Goal: Task Accomplishment & Management: Complete application form

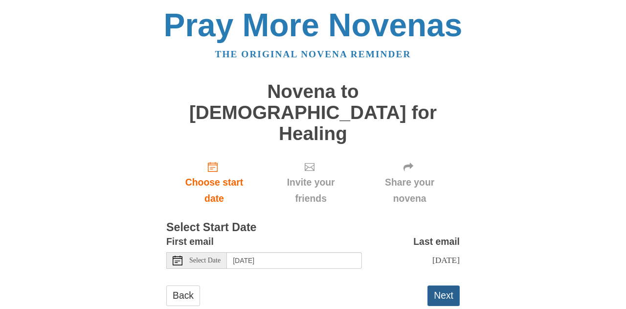
click at [434, 285] on button "Next" at bounding box center [444, 295] width 32 height 20
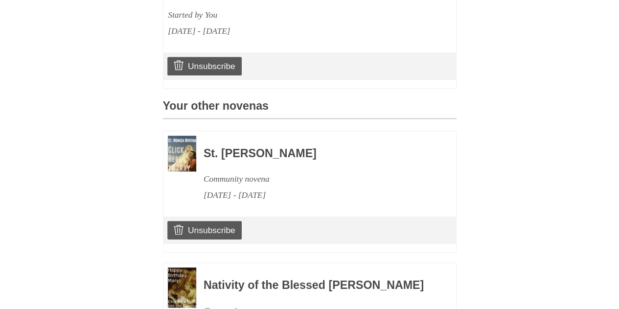
scroll to position [497, 0]
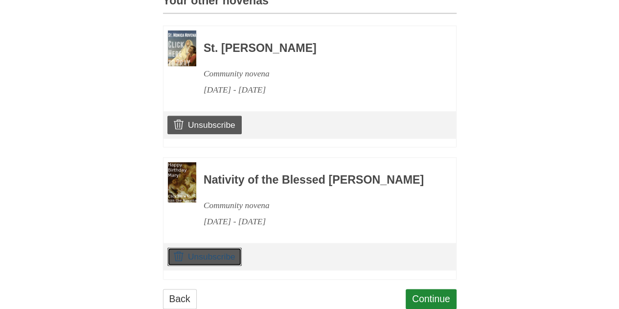
drag, startPoint x: 205, startPoint y: 233, endPoint x: 355, endPoint y: 41, distance: 244.3
click at [205, 247] on link "Unsubscribe" at bounding box center [204, 256] width 74 height 19
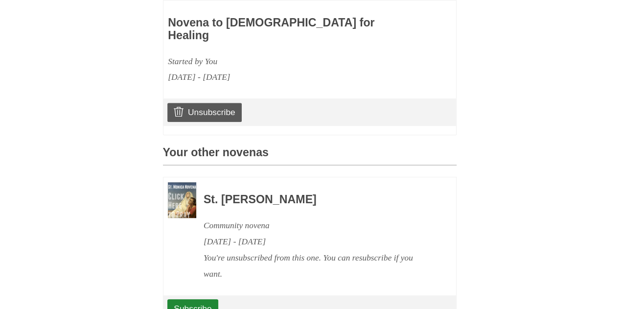
scroll to position [607, 0]
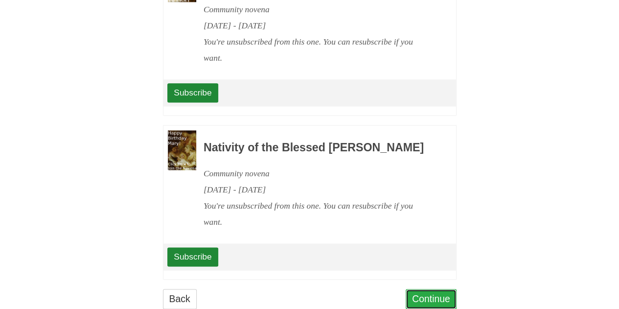
click at [417, 289] on link "Continue" at bounding box center [431, 299] width 51 height 20
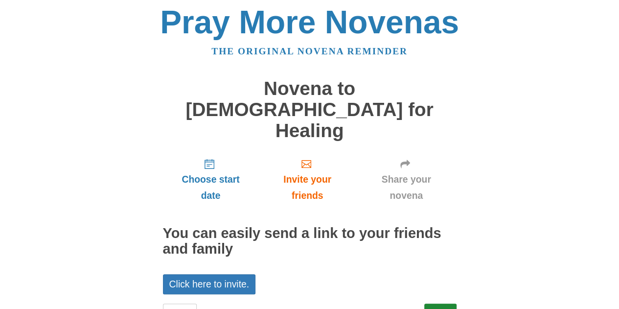
scroll to position [4, 0]
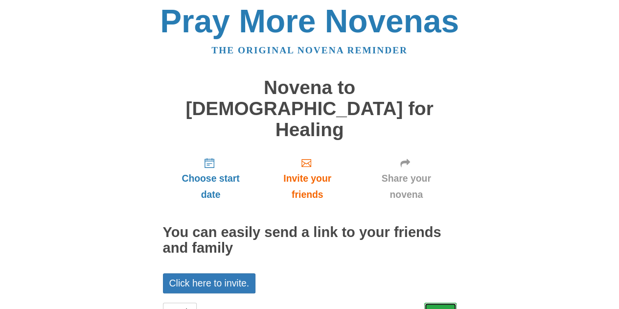
click at [439, 302] on link "Next" at bounding box center [440, 312] width 32 height 20
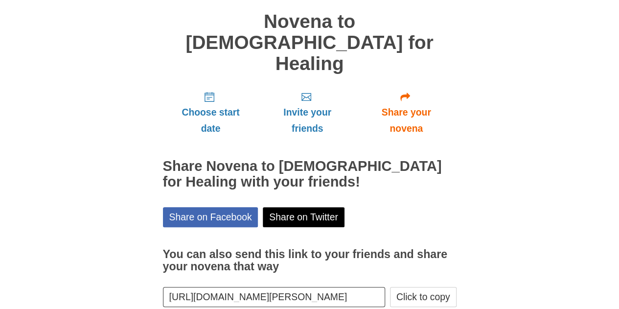
scroll to position [83, 0]
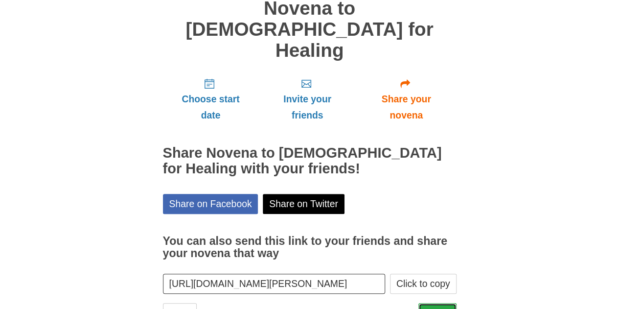
click at [437, 303] on link "Finish" at bounding box center [437, 313] width 38 height 20
